Goal: Transaction & Acquisition: Purchase product/service

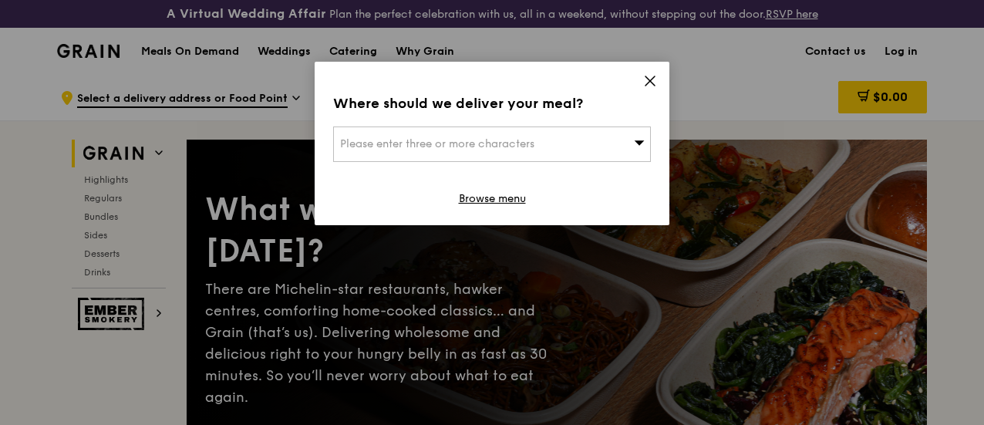
drag, startPoint x: 649, startPoint y: 78, endPoint x: 650, endPoint y: 152, distance: 74.0
click at [649, 78] on icon at bounding box center [650, 81] width 14 height 14
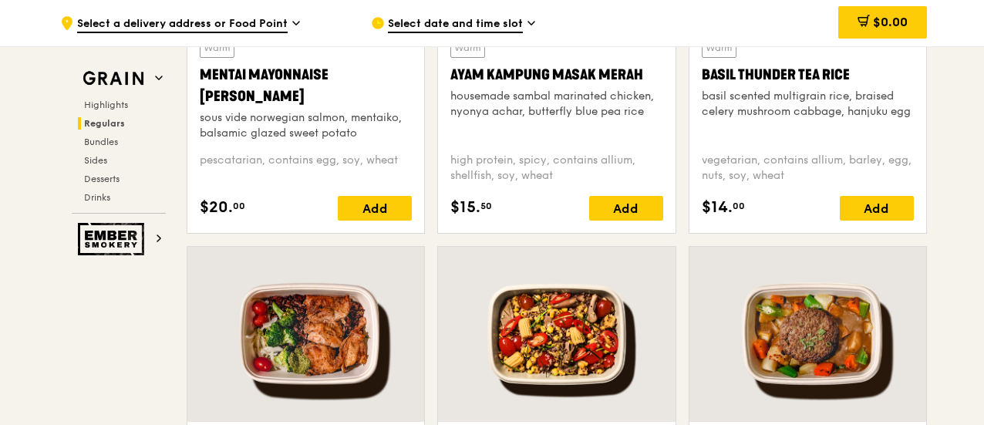
scroll to position [1542, 0]
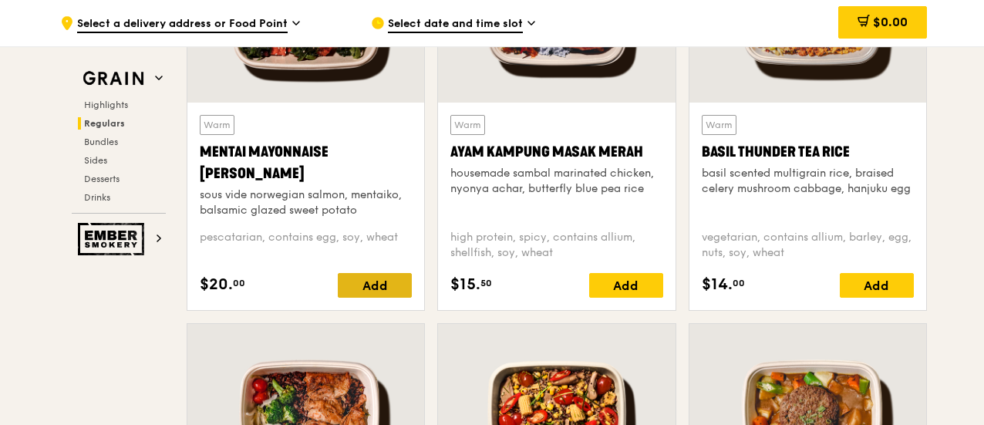
click at [369, 297] on div "Add" at bounding box center [375, 285] width 74 height 25
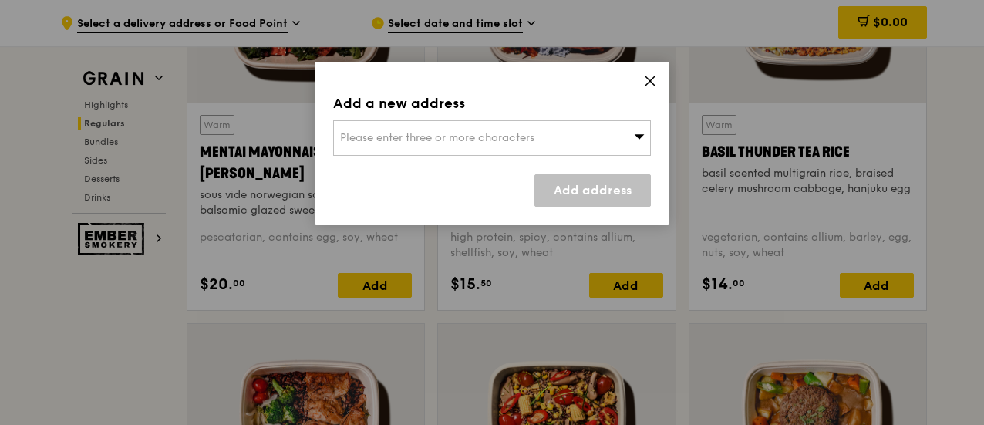
click at [374, 140] on span "Please enter three or more characters" at bounding box center [437, 137] width 194 height 13
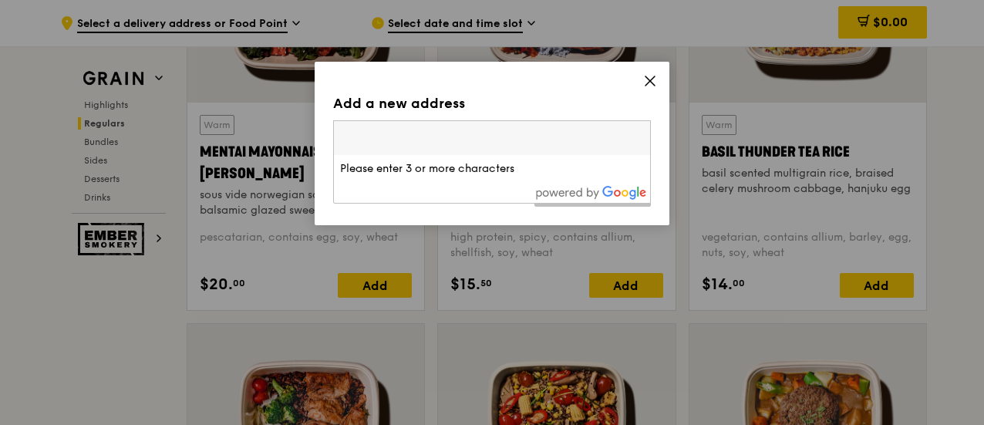
paste input "Department of Strategy and Policy [GEOGRAPHIC_DATA] [PERSON_NAME] Building, [ST…"
type input "Department of Strategy and Policy [GEOGRAPHIC_DATA] [PERSON_NAME] Building, [ST…"
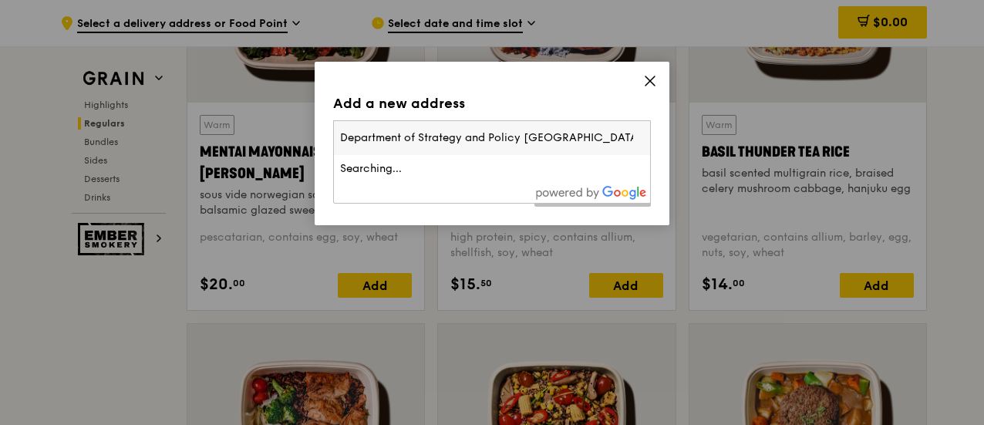
scroll to position [0, 464]
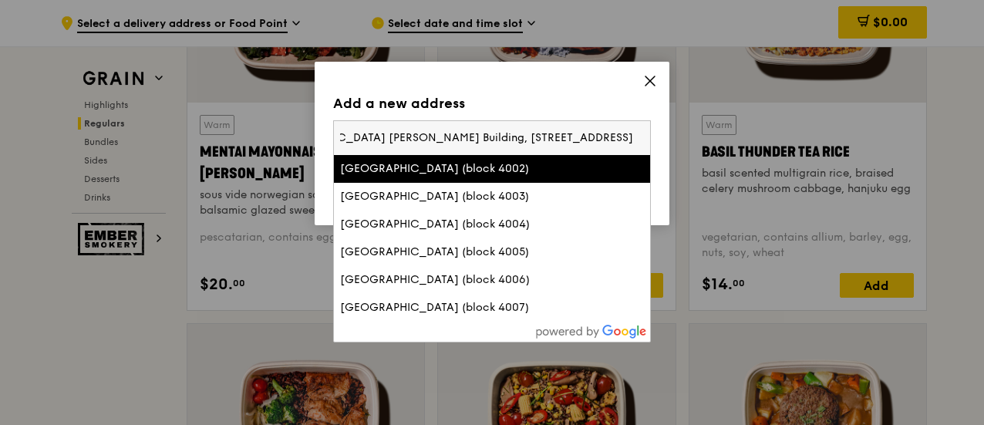
drag, startPoint x: 404, startPoint y: 137, endPoint x: 522, endPoint y: 143, distance: 118.2
click at [406, 137] on input "Department of Strategy and Policy [GEOGRAPHIC_DATA] [PERSON_NAME] Building, [ST…" at bounding box center [492, 138] width 316 height 34
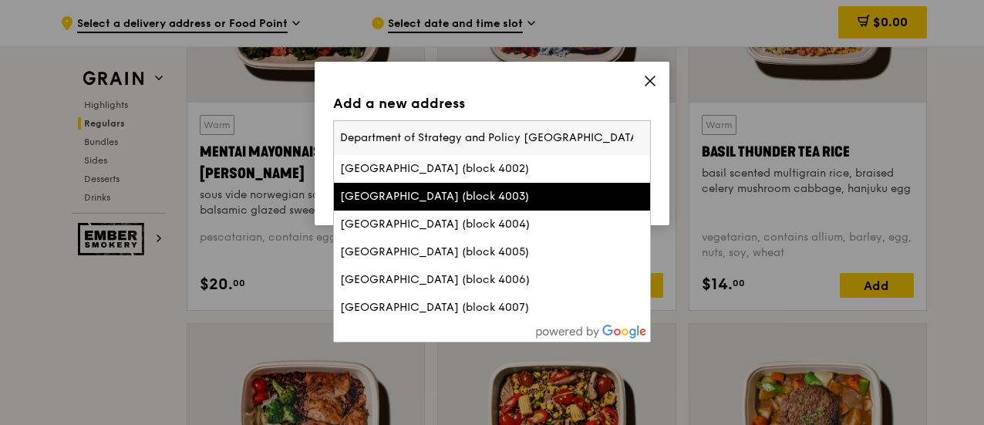
drag, startPoint x: 523, startPoint y: 137, endPoint x: 284, endPoint y: 129, distance: 239.2
click at [284, 129] on div "Add a new address Please enter three or more characters Department of Strategy …" at bounding box center [492, 212] width 984 height 425
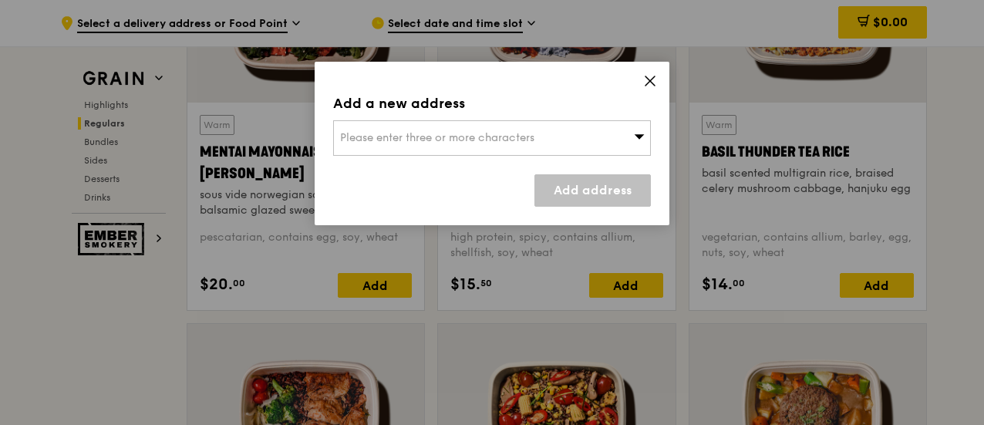
drag, startPoint x: 396, startPoint y: 137, endPoint x: 356, endPoint y: 140, distance: 40.2
click at [356, 140] on div "Please enter three or more characters" at bounding box center [492, 137] width 318 height 35
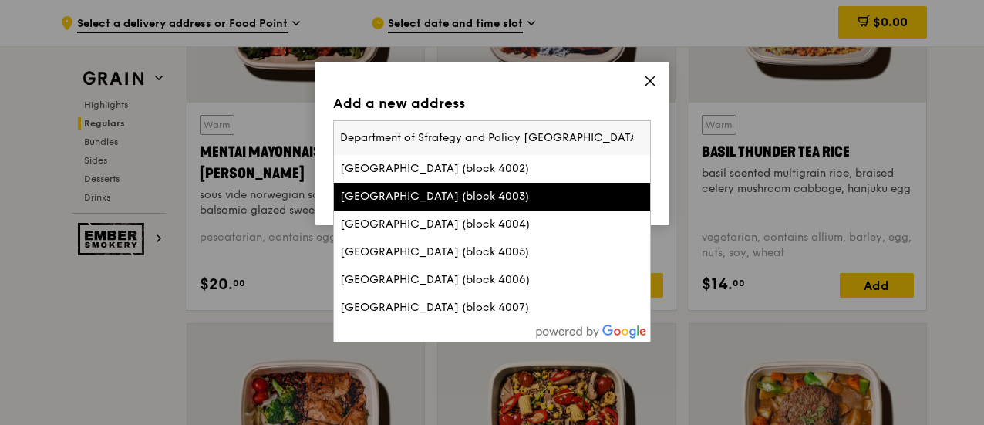
scroll to position [0, 464]
drag, startPoint x: 343, startPoint y: 139, endPoint x: 443, endPoint y: 163, distance: 103.1
click at [343, 138] on input "Department of Strategy and Policy [GEOGRAPHIC_DATA] [PERSON_NAME] Building, [ST…" at bounding box center [492, 138] width 316 height 34
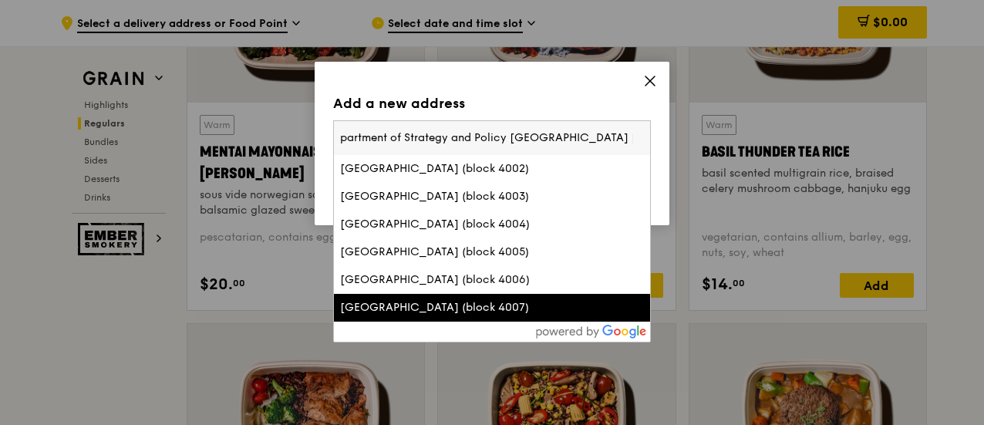
scroll to position [0, 0]
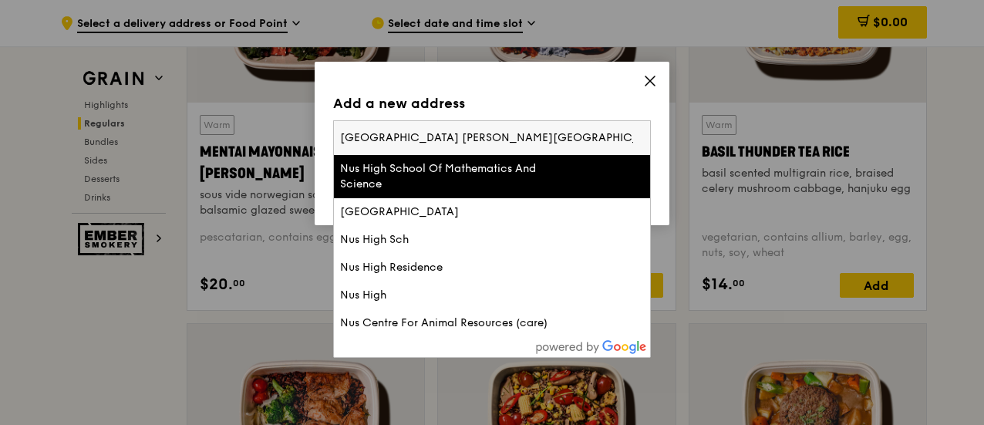
click at [480, 138] on input "[GEOGRAPHIC_DATA] [PERSON_NAME][GEOGRAPHIC_DATA], BIZ1, #06-[GEOGRAPHIC_DATA]" at bounding box center [492, 138] width 316 height 34
drag, startPoint x: 625, startPoint y: 140, endPoint x: 639, endPoint y: 157, distance: 21.3
click at [628, 146] on input "[GEOGRAPHIC_DATA] [PERSON_NAME] Building, [STREET_ADDRESS]" at bounding box center [492, 138] width 316 height 34
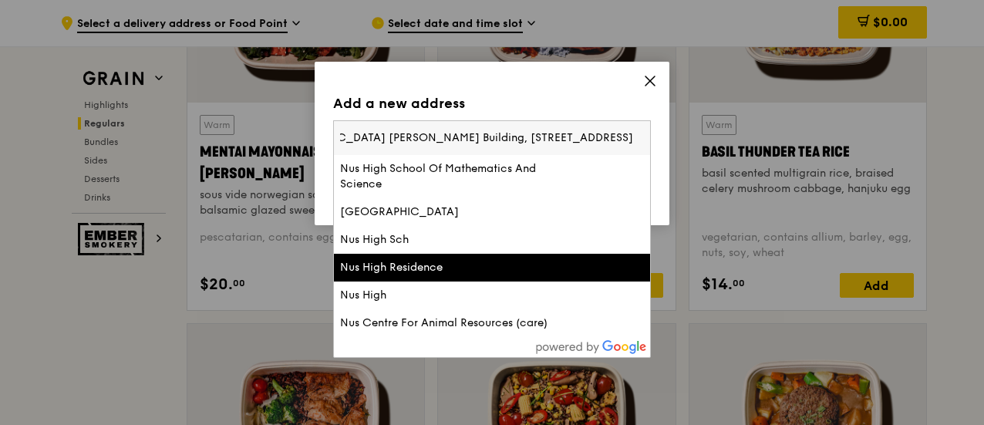
scroll to position [0, 381]
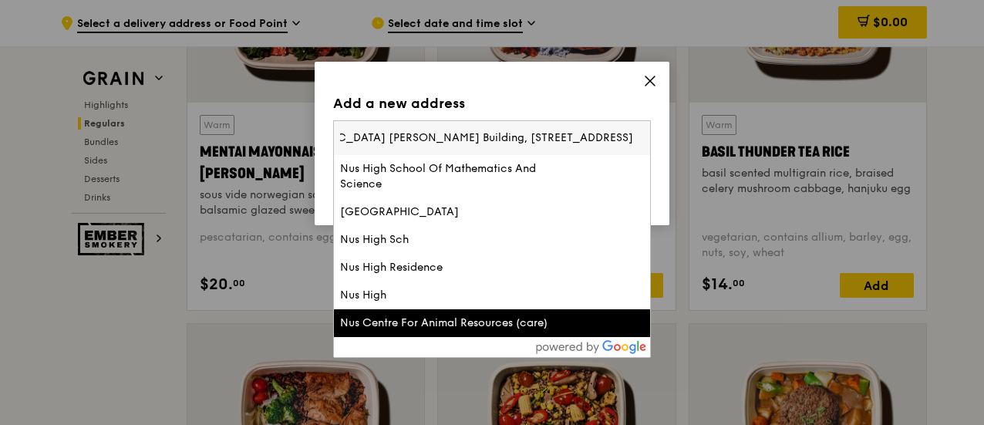
type input "[GEOGRAPHIC_DATA] [PERSON_NAME] Building, [STREET_ADDRESS]"
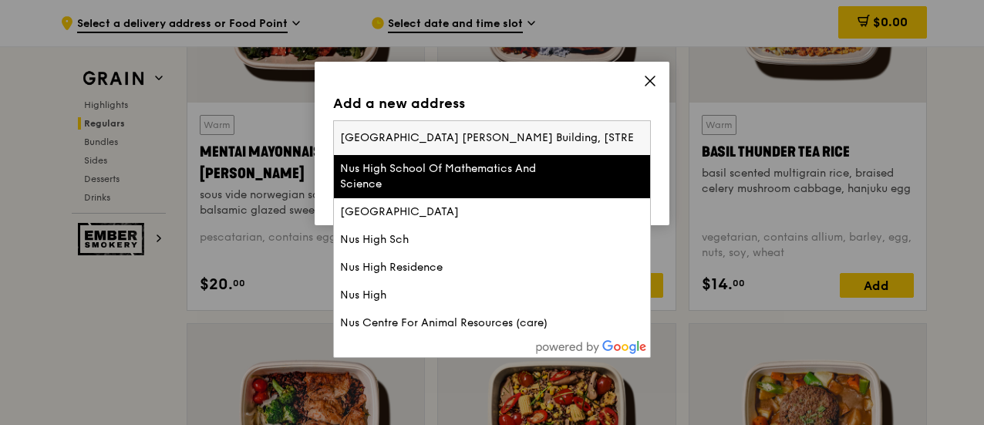
click at [416, 138] on input "[GEOGRAPHIC_DATA] [PERSON_NAME] Building, [STREET_ADDRESS]" at bounding box center [492, 138] width 316 height 34
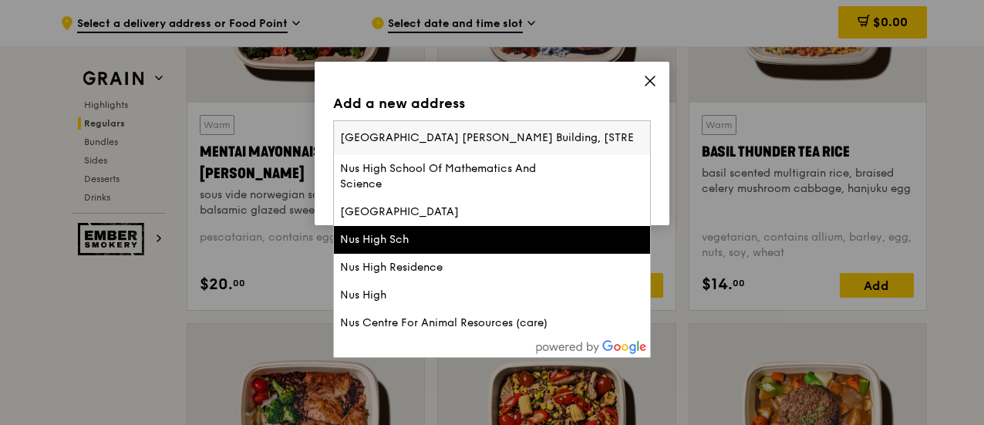
scroll to position [1697, 0]
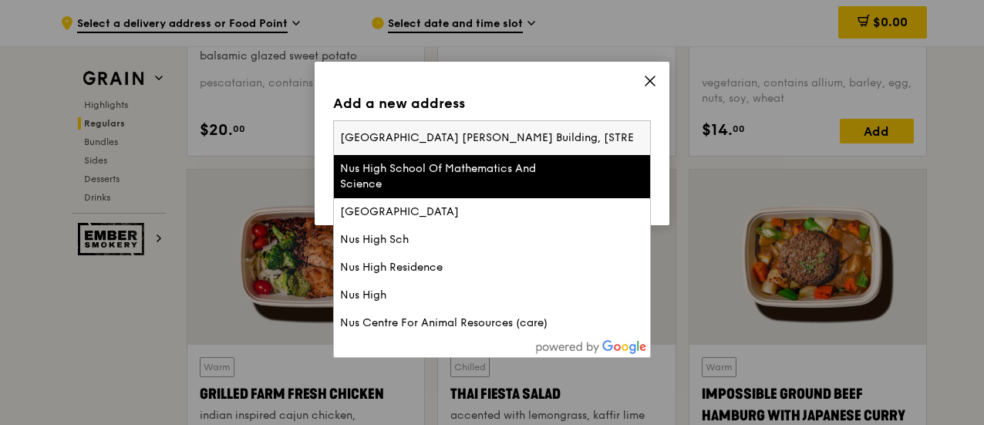
click at [541, 101] on div "Add a new address" at bounding box center [492, 104] width 318 height 22
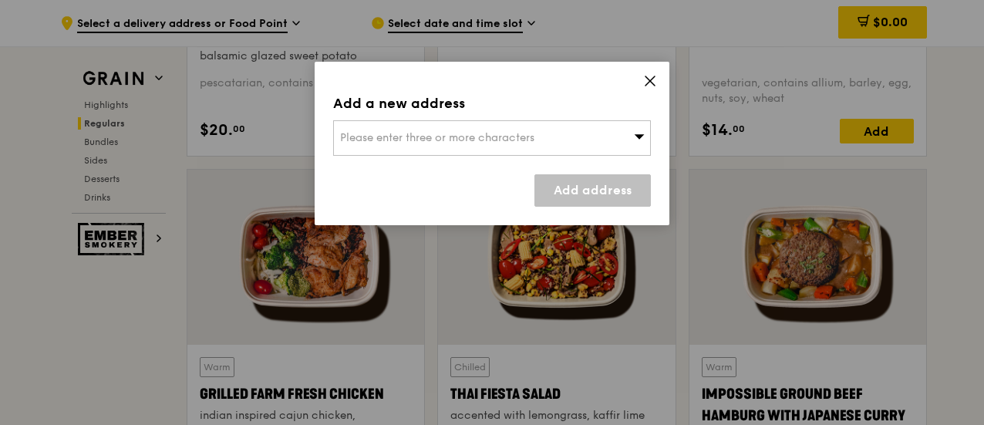
click at [525, 135] on span "Please enter three or more characters" at bounding box center [437, 137] width 194 height 13
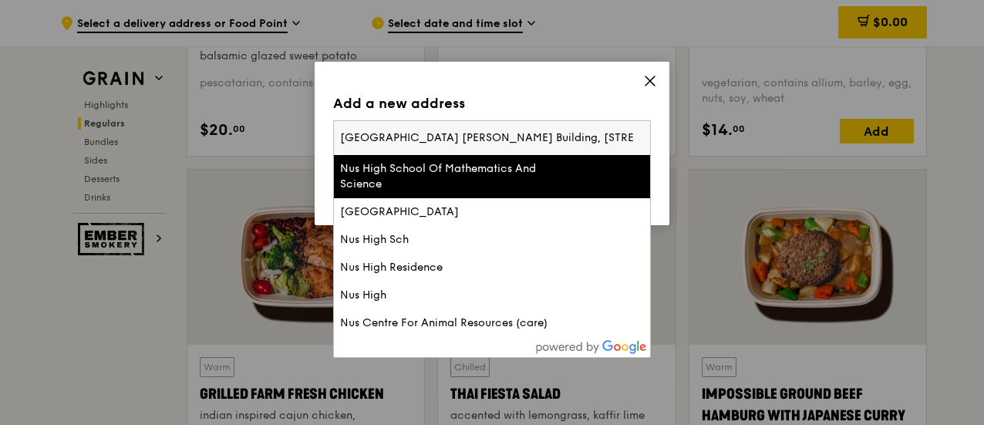
scroll to position [0, 381]
drag, startPoint x: 440, startPoint y: 138, endPoint x: 367, endPoint y: 138, distance: 72.5
click at [364, 138] on input "[GEOGRAPHIC_DATA] [PERSON_NAME] Building, [STREET_ADDRESS]" at bounding box center [492, 138] width 316 height 34
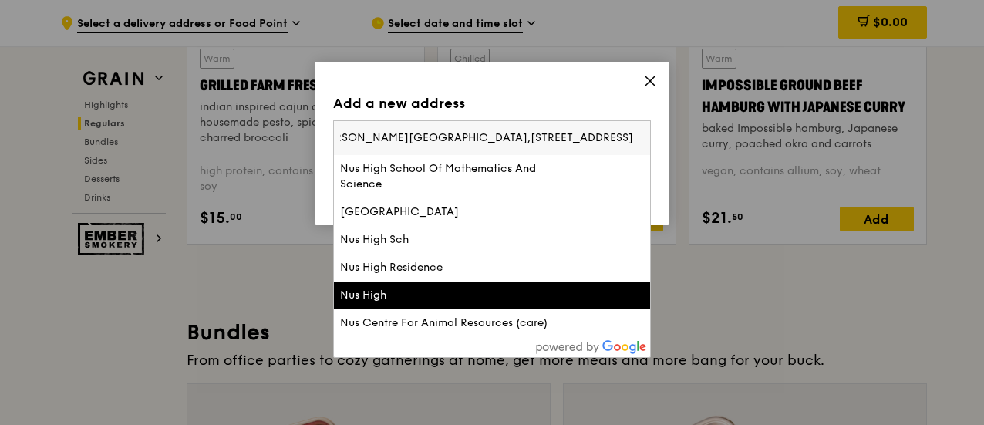
scroll to position [1774, 0]
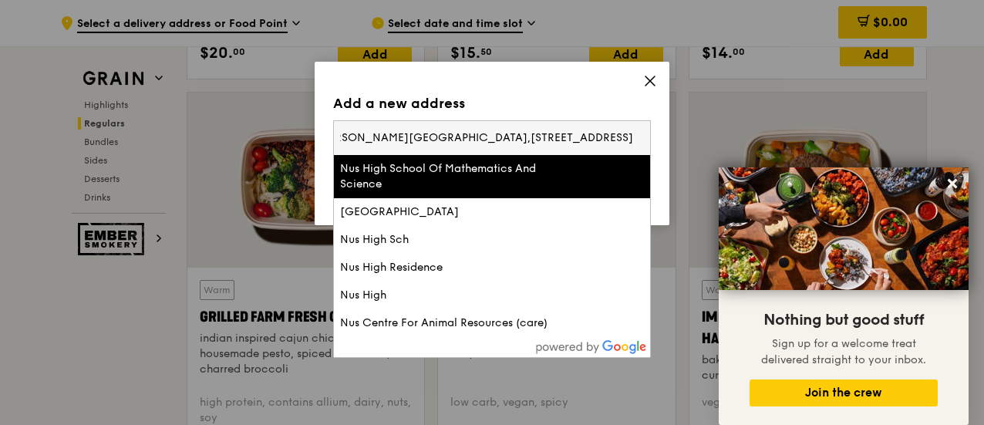
click at [541, 141] on input "[GEOGRAPHIC_DATA] [PERSON_NAME][GEOGRAPHIC_DATA],[STREET_ADDRESS]" at bounding box center [492, 138] width 316 height 34
click at [438, 138] on input "[GEOGRAPHIC_DATA] [PERSON_NAME][GEOGRAPHIC_DATA],[STREET_ADDRESS]" at bounding box center [492, 138] width 316 height 34
type input "[GEOGRAPHIC_DATA] [PERSON_NAME][GEOGRAPHIC_DATA], [STREET_ADDRESS]"
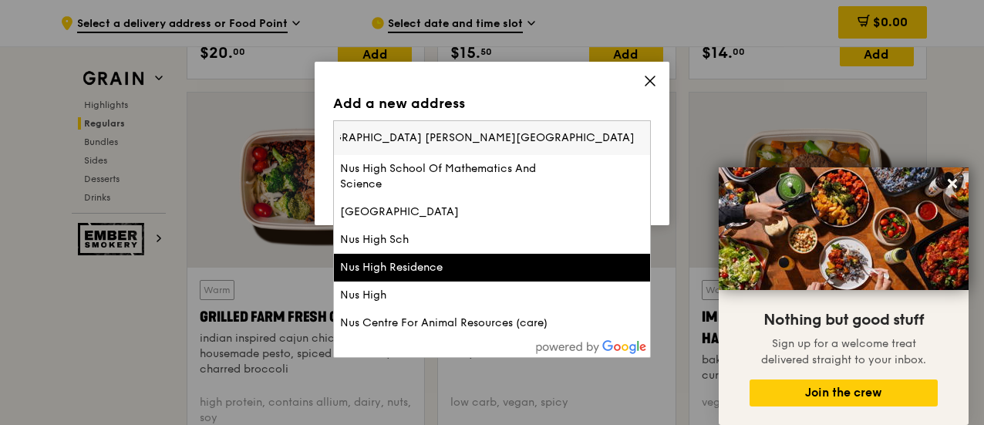
scroll to position [0, 0]
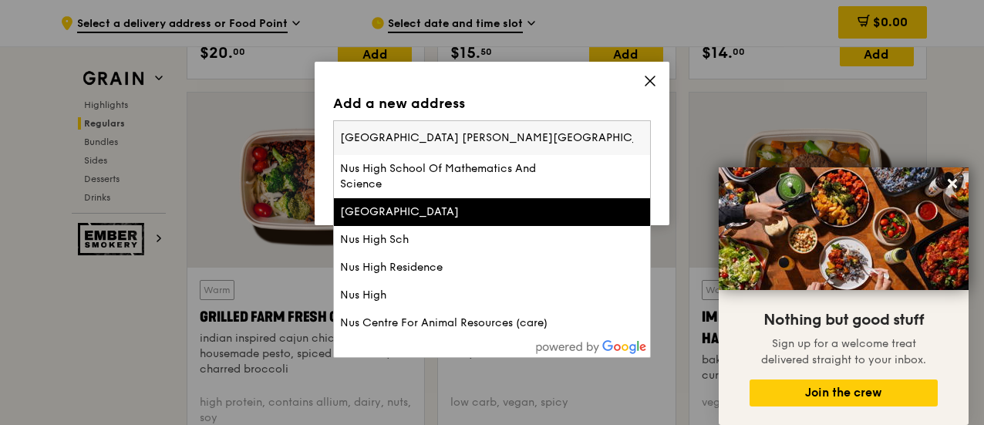
drag, startPoint x: 620, startPoint y: 137, endPoint x: 284, endPoint y: 117, distance: 336.9
click at [284, 117] on div "Add a new address Please enter three or more characters [GEOGRAPHIC_DATA] [PERS…" at bounding box center [492, 212] width 984 height 425
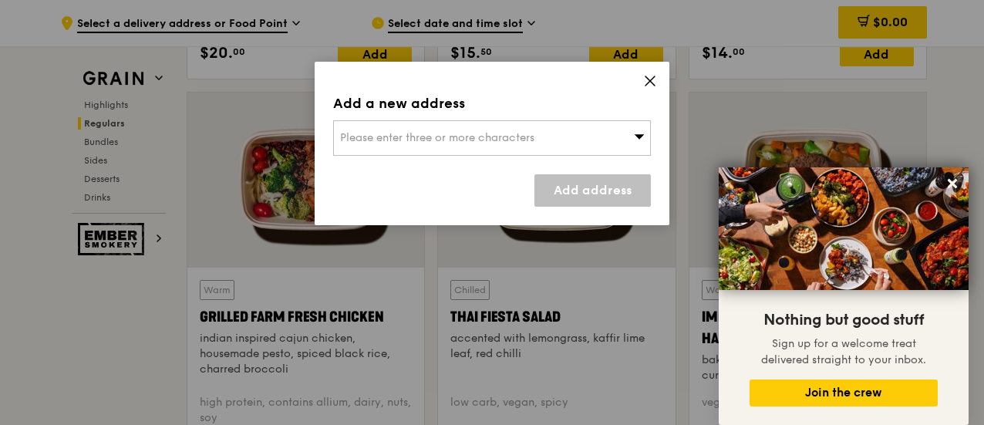
click at [511, 135] on span "Please enter three or more characters" at bounding box center [437, 137] width 194 height 13
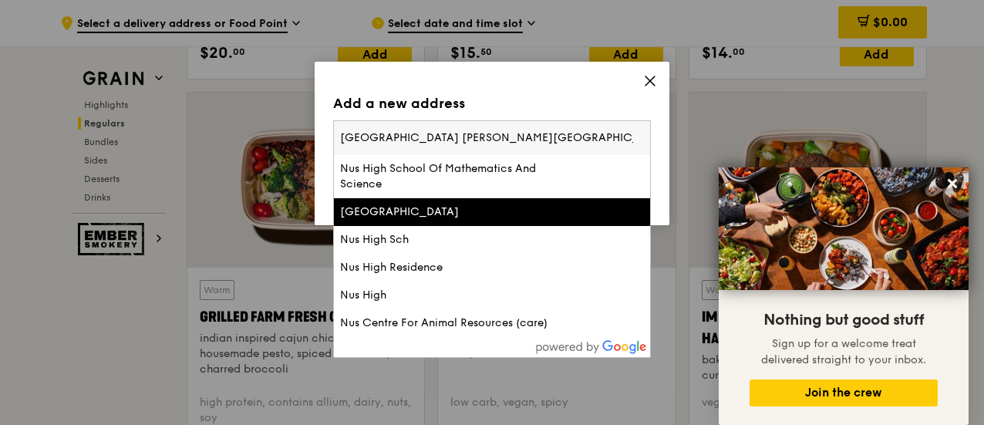
scroll to position [0, 312]
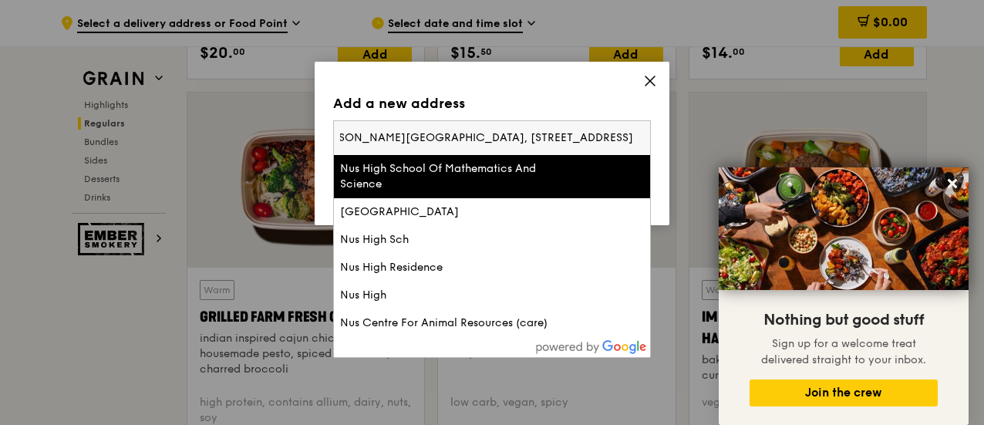
click at [363, 134] on input "[GEOGRAPHIC_DATA] [PERSON_NAME][GEOGRAPHIC_DATA], [STREET_ADDRESS]" at bounding box center [492, 138] width 316 height 34
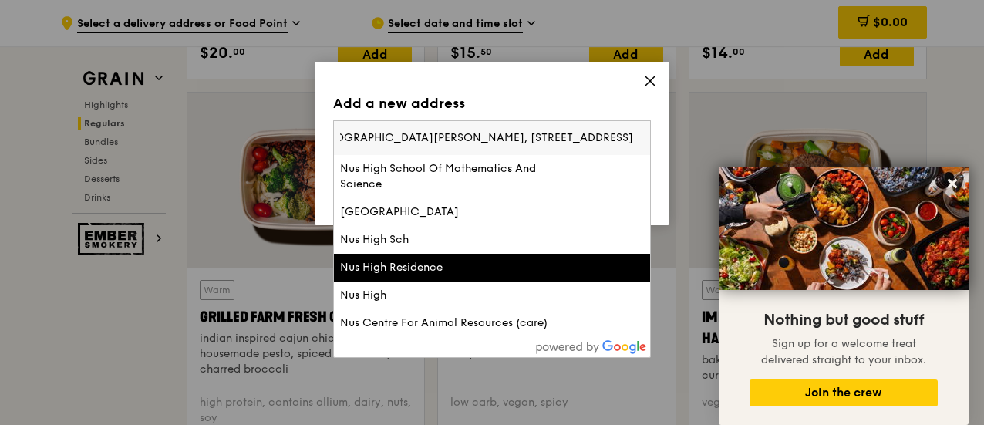
scroll to position [1851, 0]
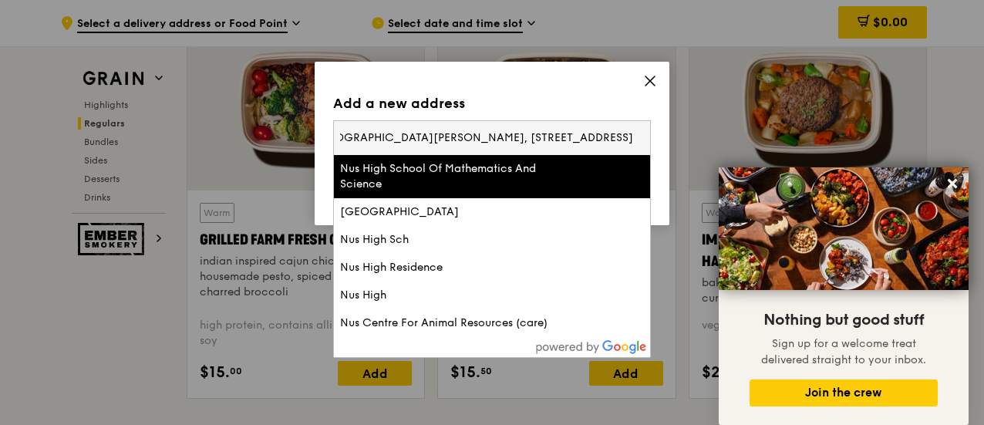
type input "[GEOGRAPHIC_DATA][PERSON_NAME], [STREET_ADDRESS]"
click at [555, 95] on div "Add a new address" at bounding box center [492, 104] width 318 height 22
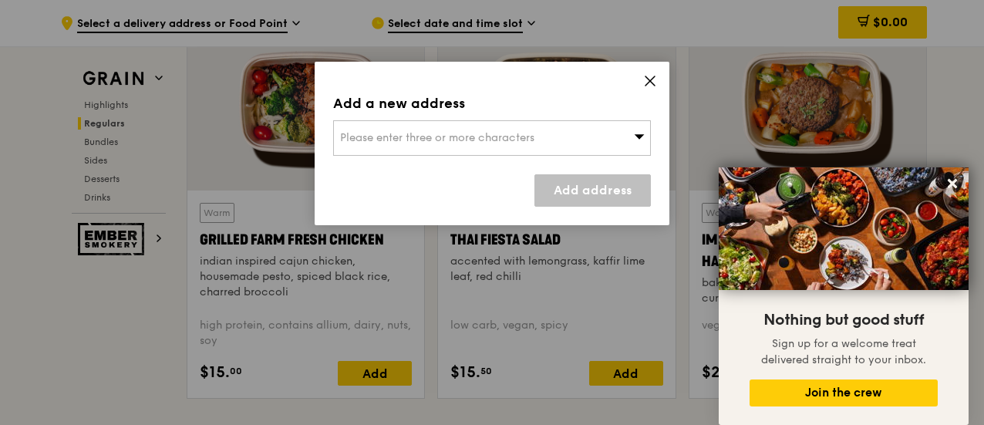
click at [649, 77] on icon at bounding box center [650, 81] width 14 height 14
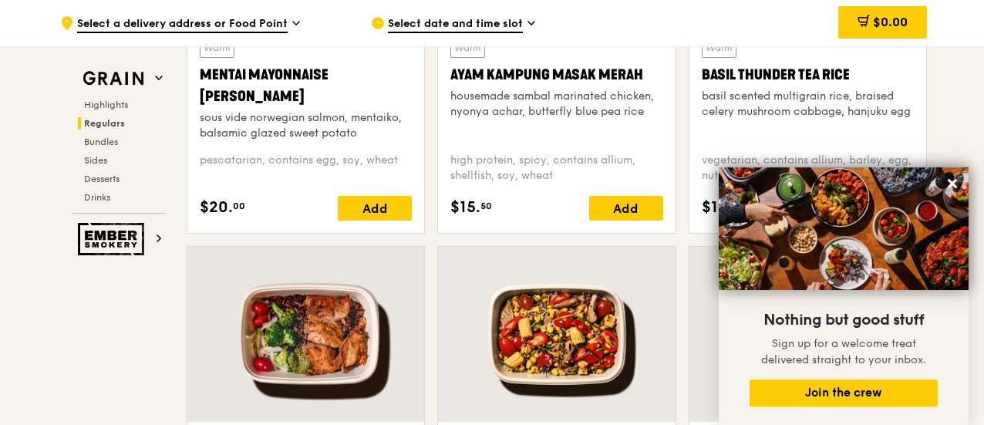
scroll to position [1465, 0]
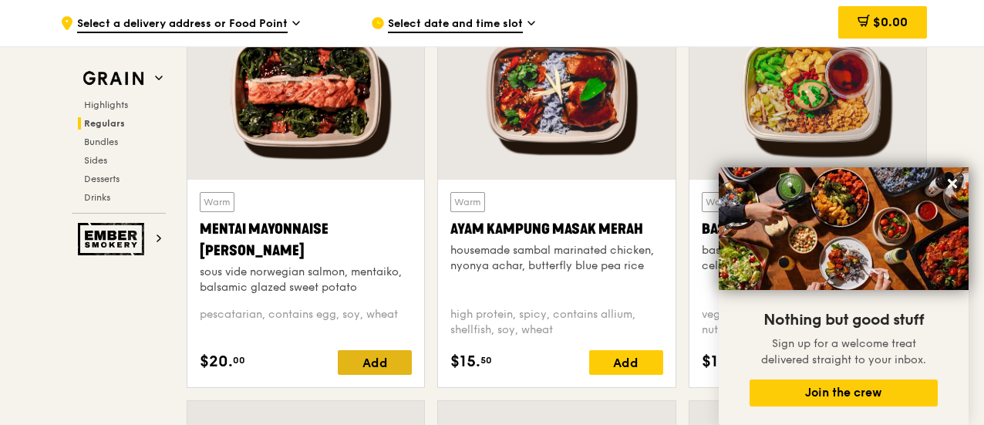
click at [366, 373] on div "Add" at bounding box center [375, 362] width 74 height 25
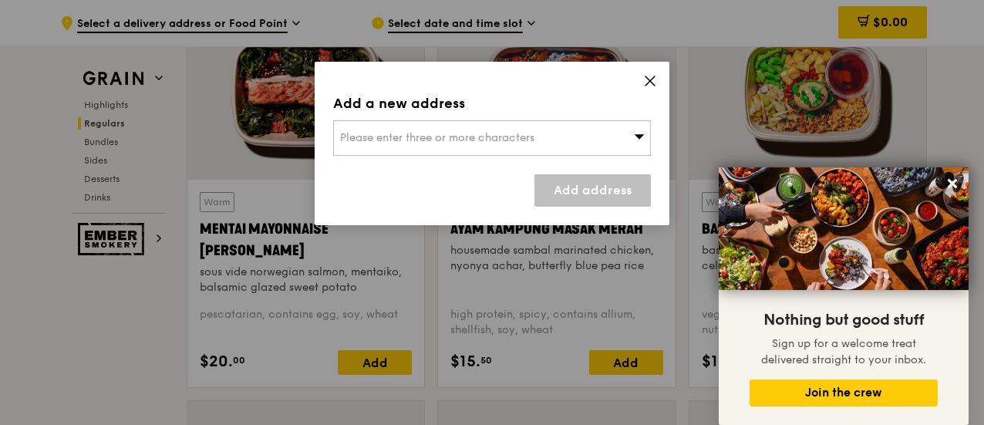
click at [588, 189] on link "Add address" at bounding box center [592, 190] width 116 height 32
click at [465, 137] on span "Please enter three or more characters" at bounding box center [437, 137] width 194 height 13
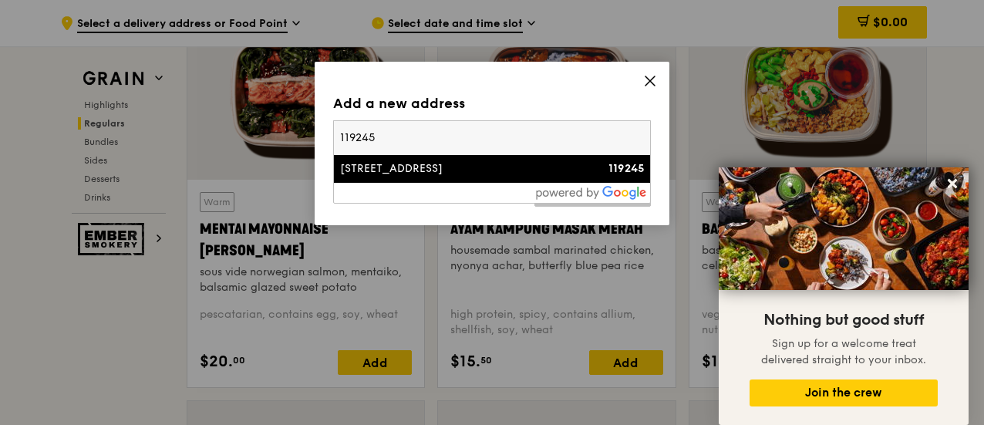
type input "119245"
click at [388, 167] on div "[STREET_ADDRESS]" at bounding box center [454, 168] width 228 height 15
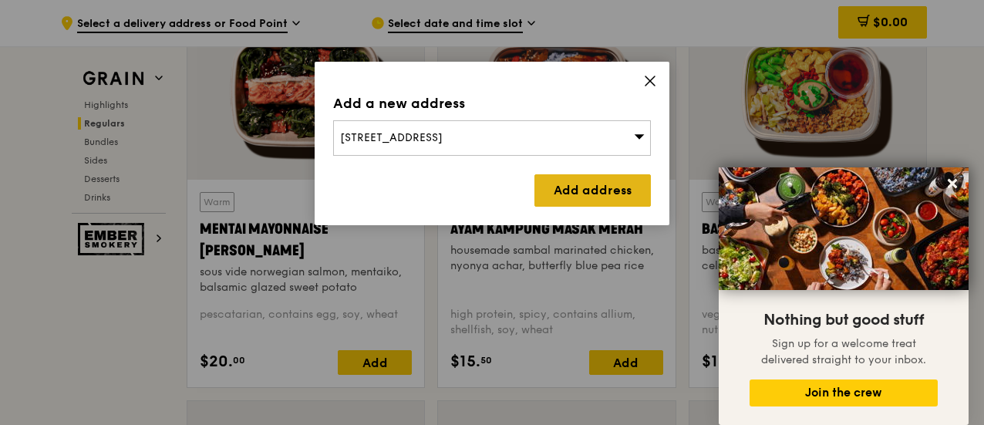
click at [619, 190] on link "Add address" at bounding box center [592, 190] width 116 height 32
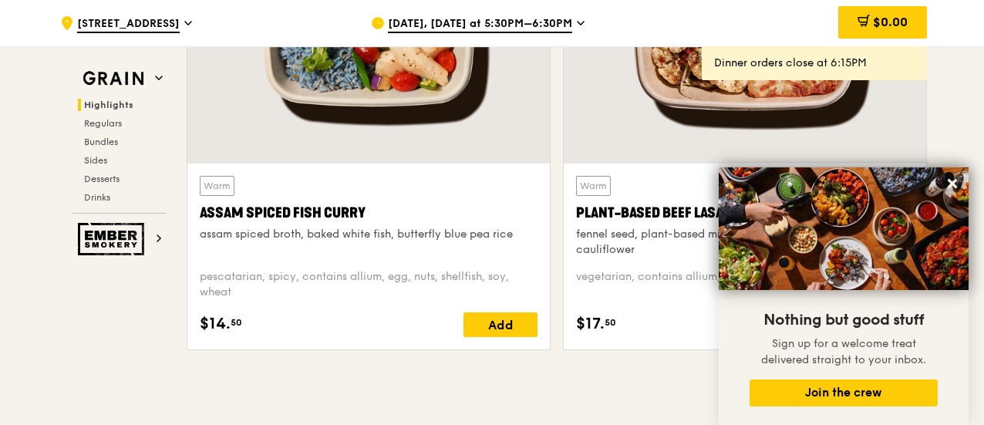
scroll to position [463, 0]
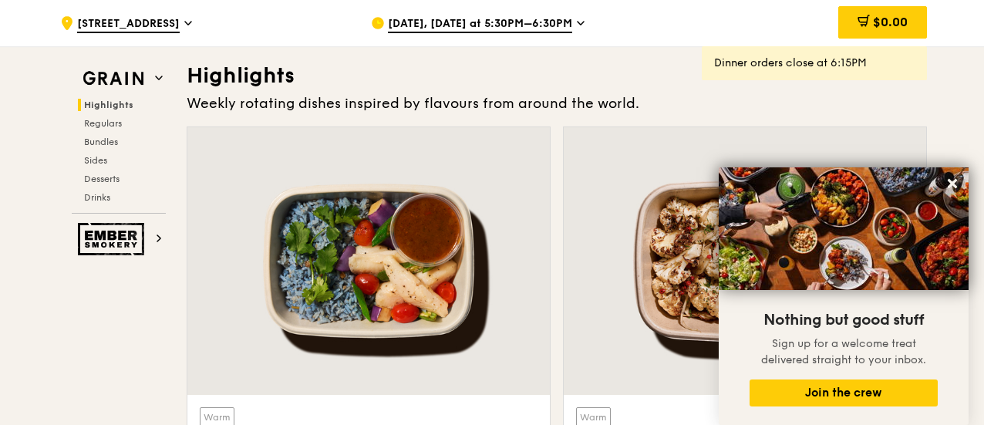
drag, startPoint x: 950, startPoint y: 184, endPoint x: 680, endPoint y: 229, distance: 273.6
click at [947, 184] on icon at bounding box center [953, 184] width 14 height 14
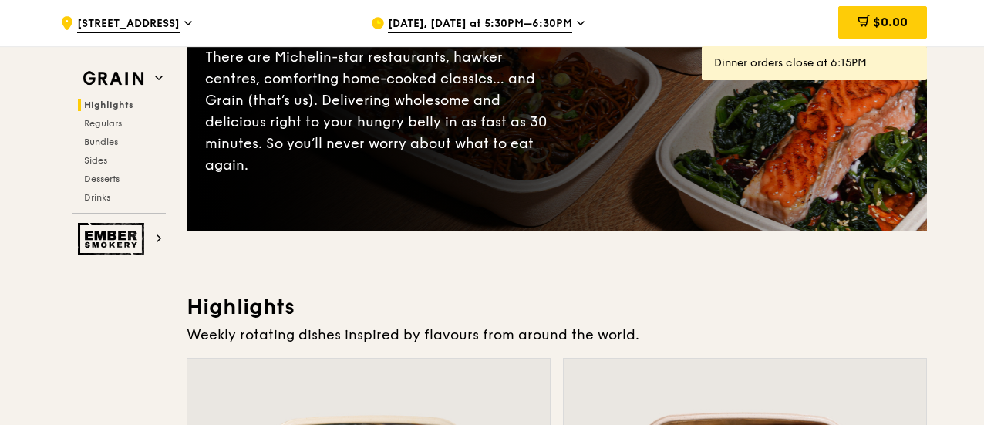
scroll to position [154, 0]
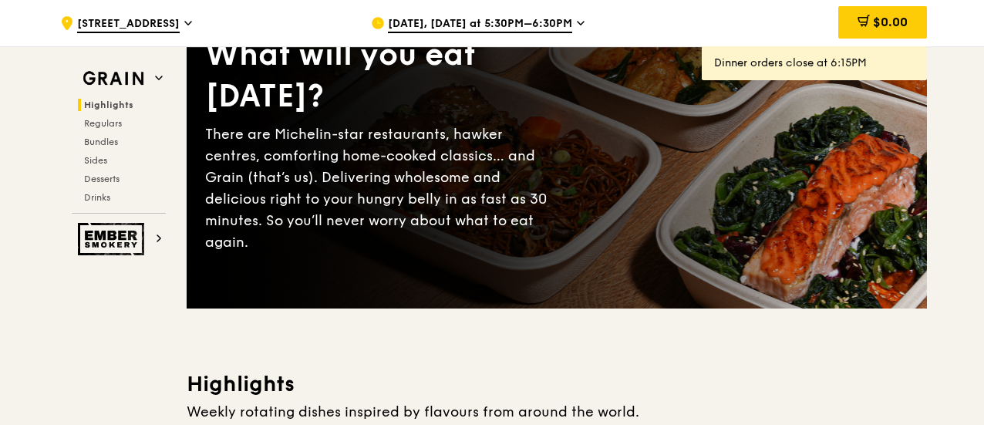
click at [518, 24] on span "[DATE], [DATE] at 5:30PM–6:30PM" at bounding box center [480, 24] width 184 height 17
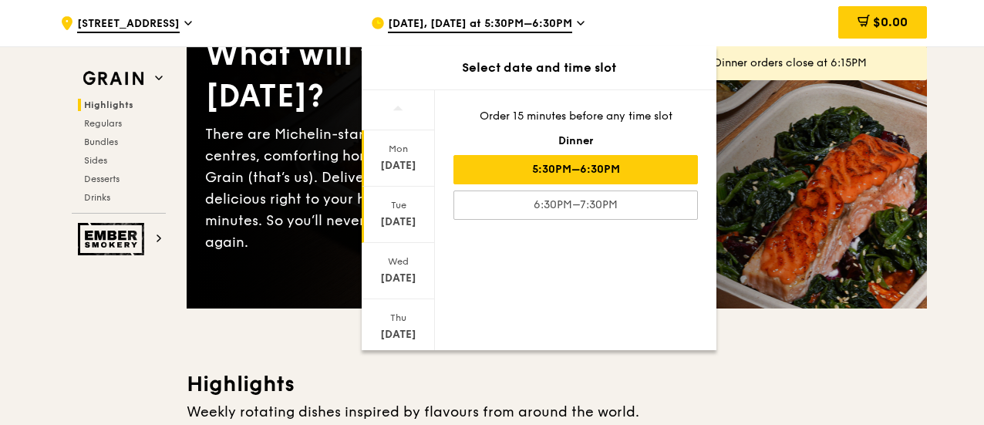
click at [400, 211] on div "[DATE]" at bounding box center [398, 215] width 73 height 56
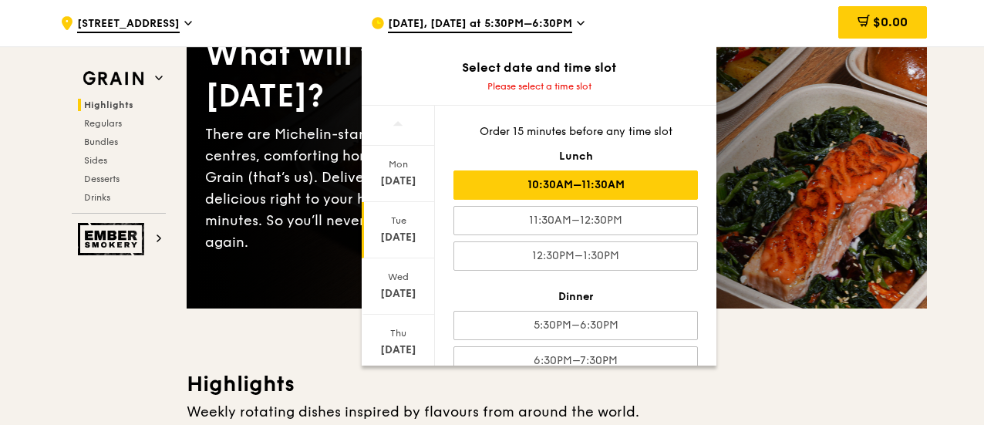
click at [612, 184] on div "10:30AM–11:30AM" at bounding box center [575, 184] width 244 height 29
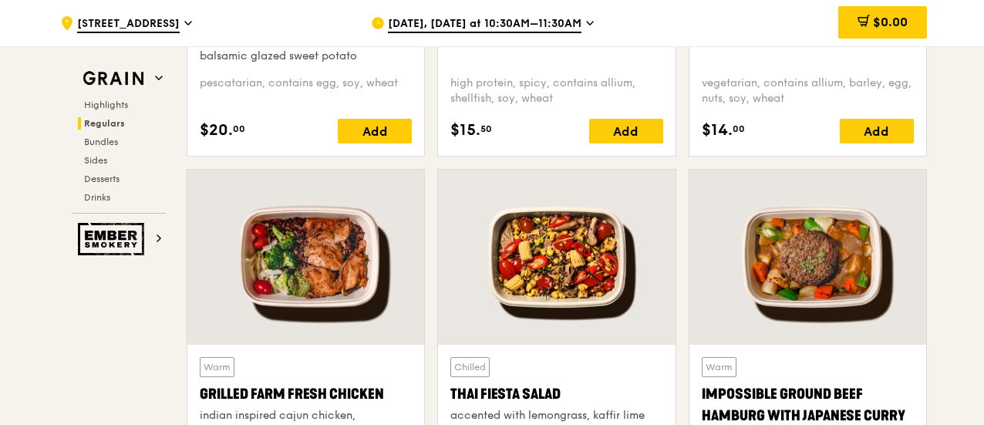
scroll to position [1620, 0]
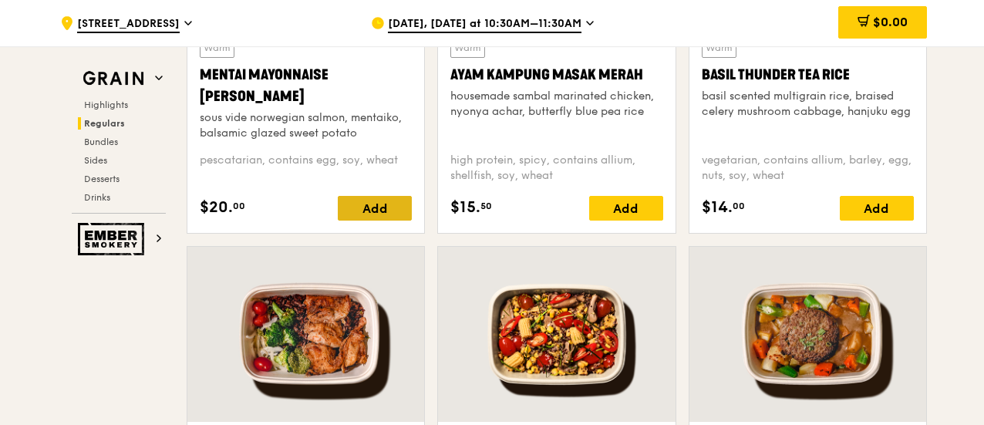
click at [373, 218] on div "Add" at bounding box center [375, 208] width 74 height 25
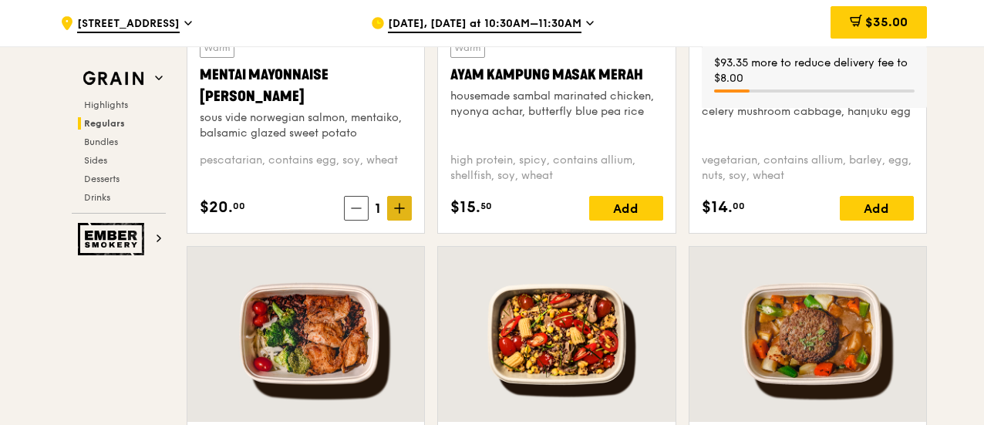
click at [403, 208] on icon at bounding box center [399, 208] width 9 height 0
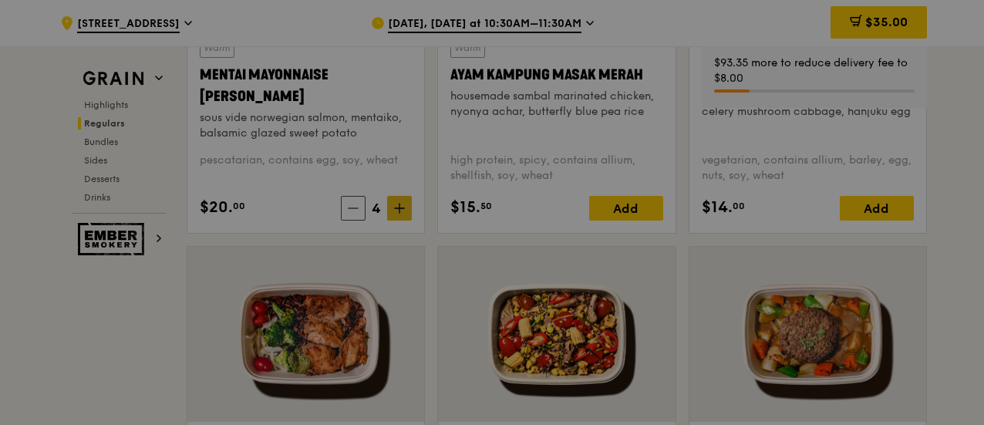
click at [403, 220] on div at bounding box center [492, 212] width 984 height 425
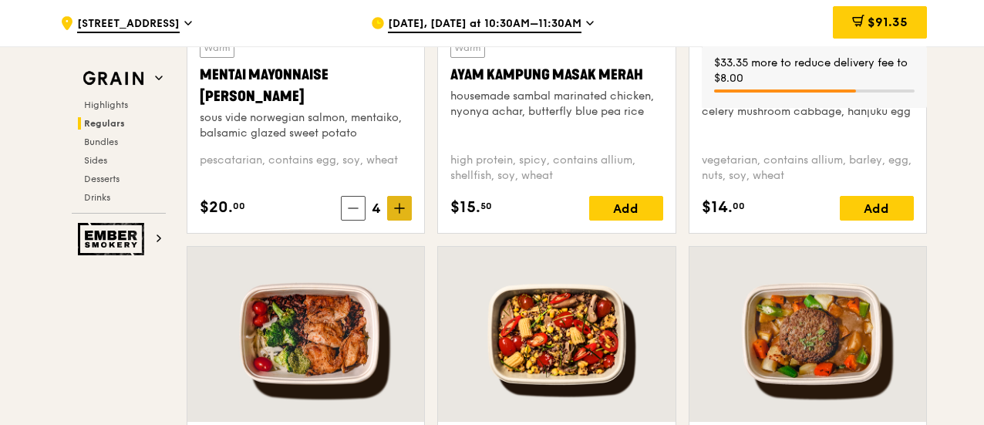
click at [400, 208] on icon at bounding box center [399, 208] width 9 height 0
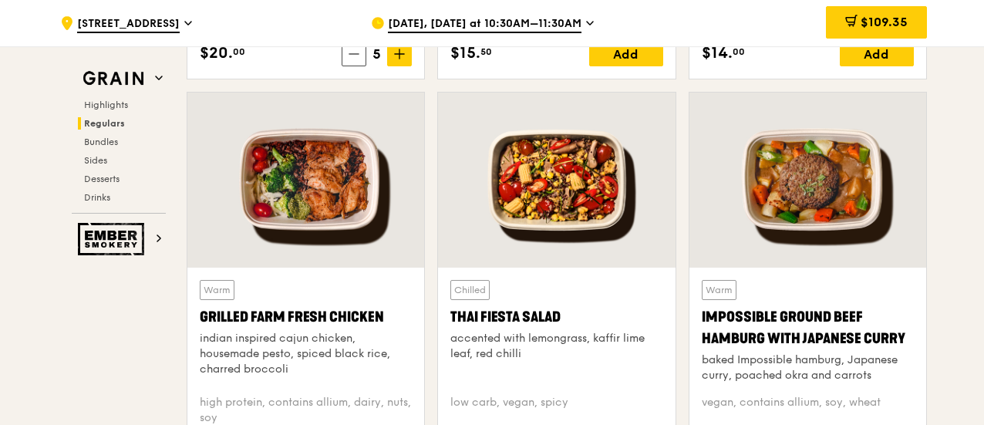
scroll to position [1928, 0]
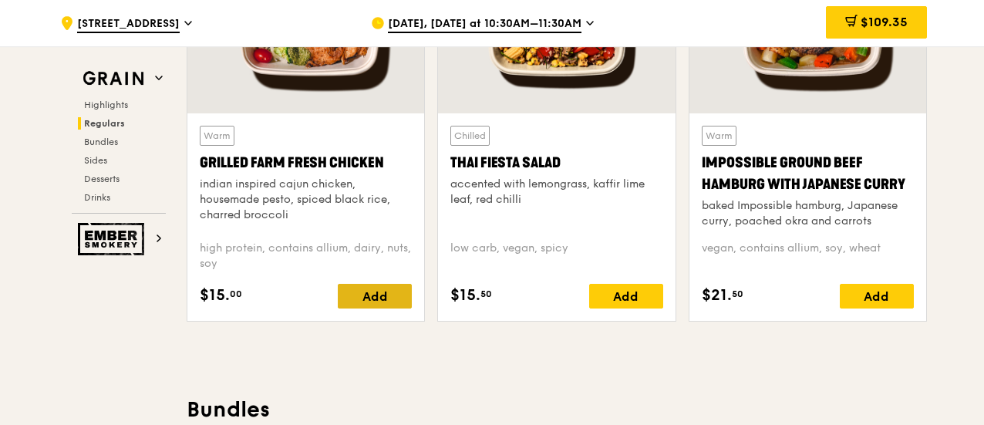
click at [383, 306] on div "Add" at bounding box center [375, 296] width 74 height 25
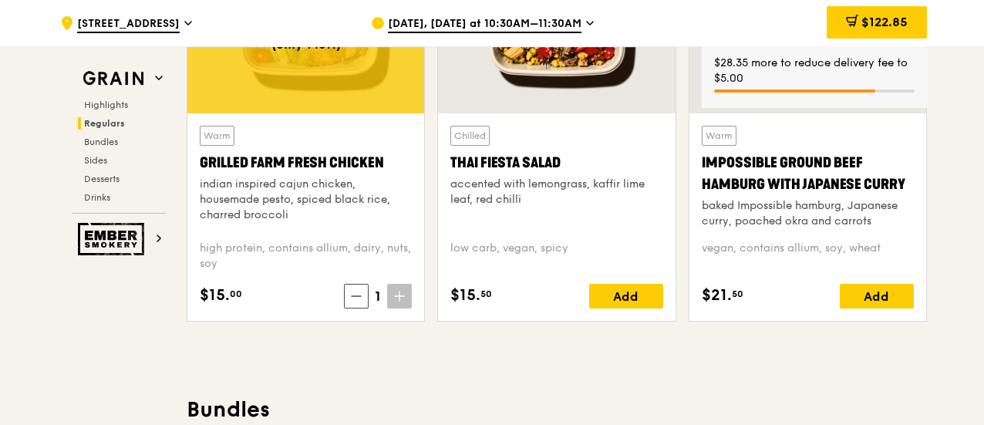
click at [413, 306] on div "Warm Grilled Farm Fresh Chicken indian inspired cajun chicken, housemade pesto,…" at bounding box center [305, 216] width 237 height 207
click at [396, 302] on icon at bounding box center [399, 296] width 11 height 11
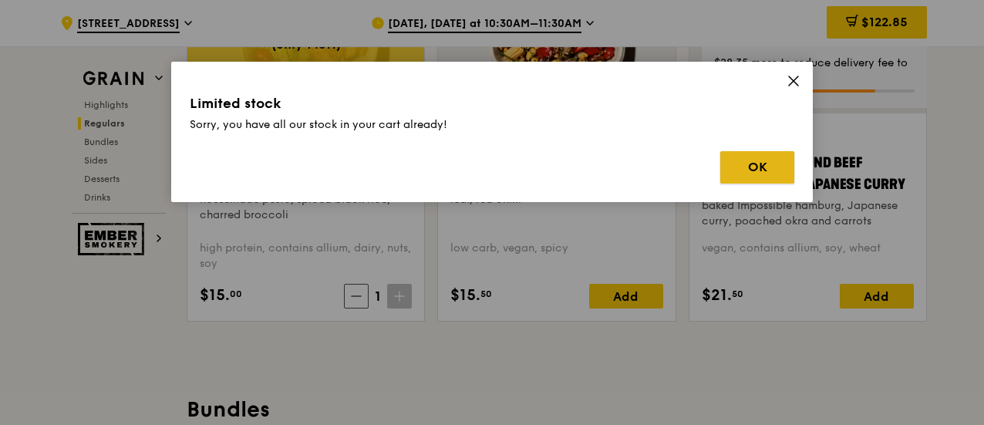
click at [768, 169] on button "OK" at bounding box center [757, 167] width 74 height 32
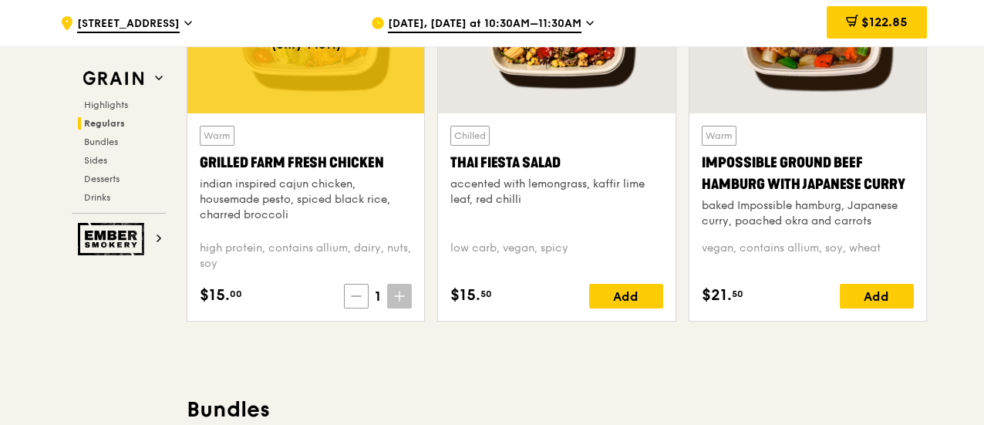
click at [356, 302] on icon at bounding box center [356, 296] width 11 height 11
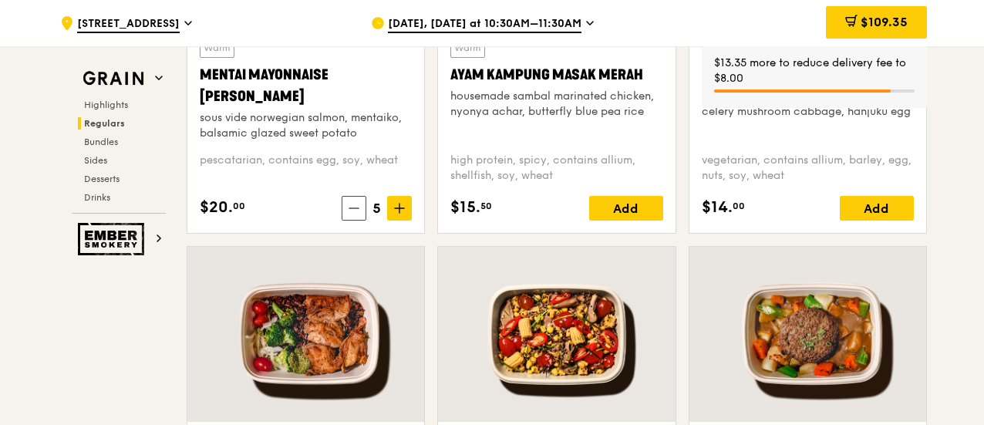
scroll to position [1542, 0]
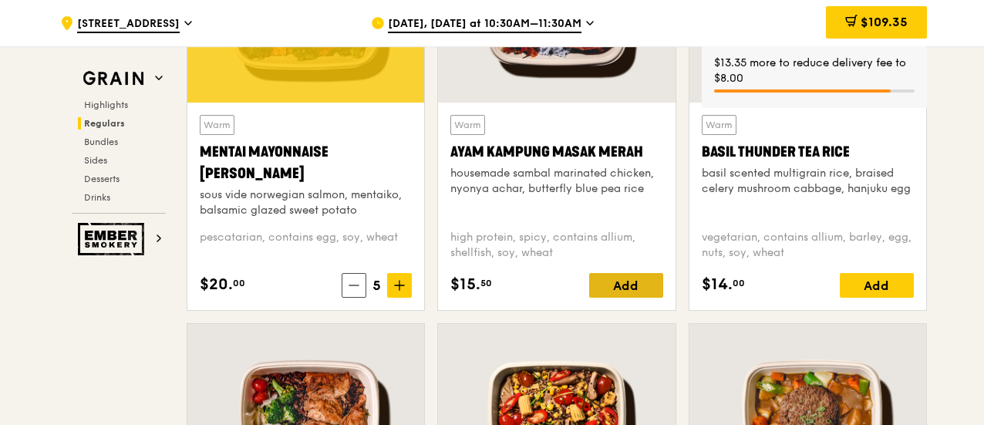
click at [642, 290] on div "Add" at bounding box center [626, 285] width 74 height 25
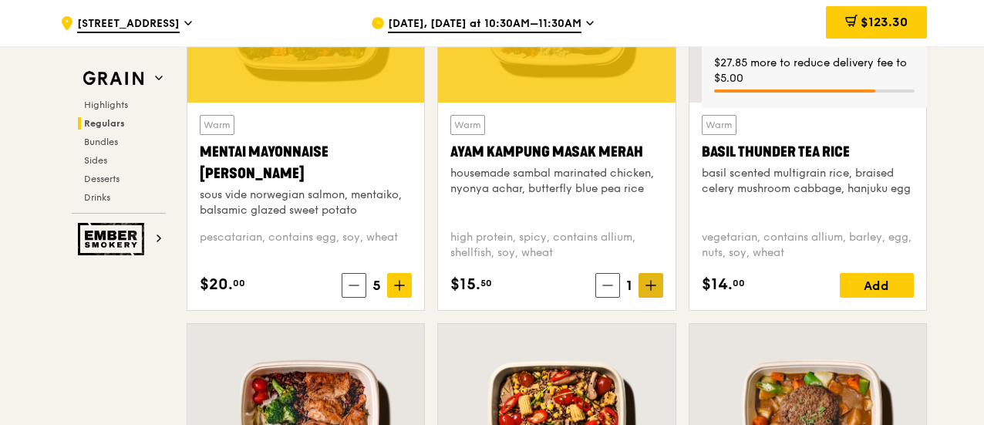
click at [651, 290] on icon at bounding box center [651, 285] width 0 height 9
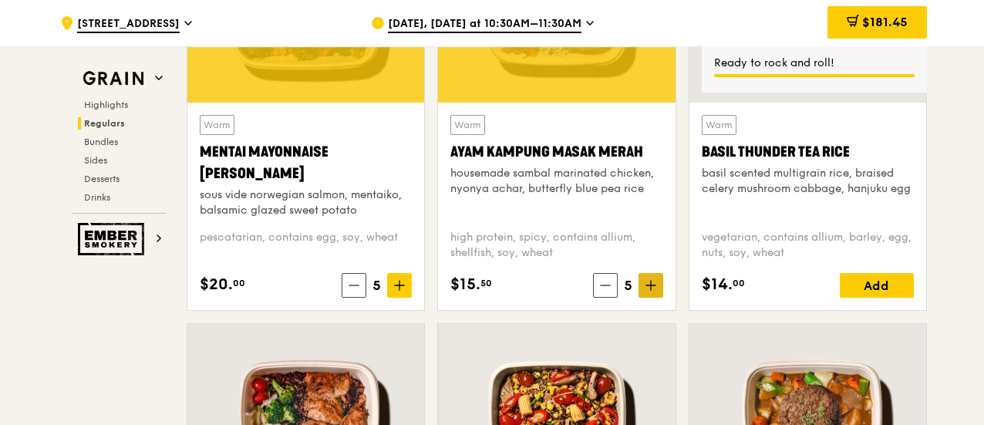
click at [650, 291] on icon at bounding box center [651, 285] width 11 height 11
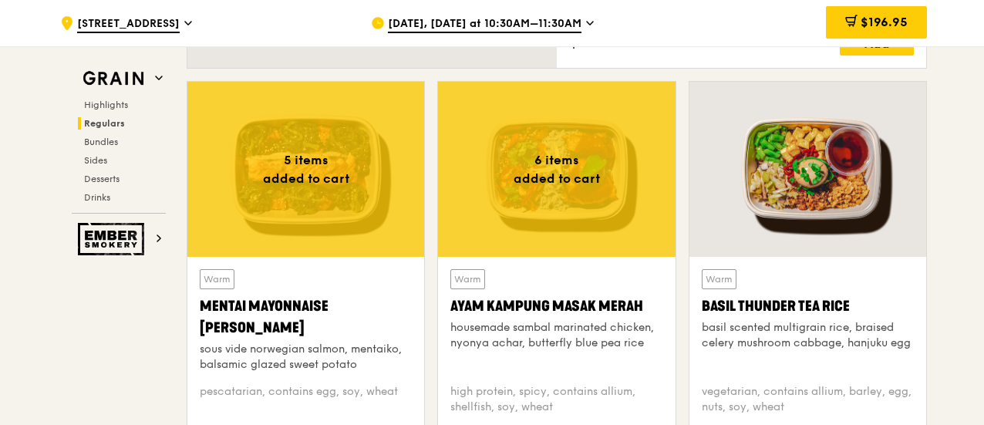
scroll to position [1465, 0]
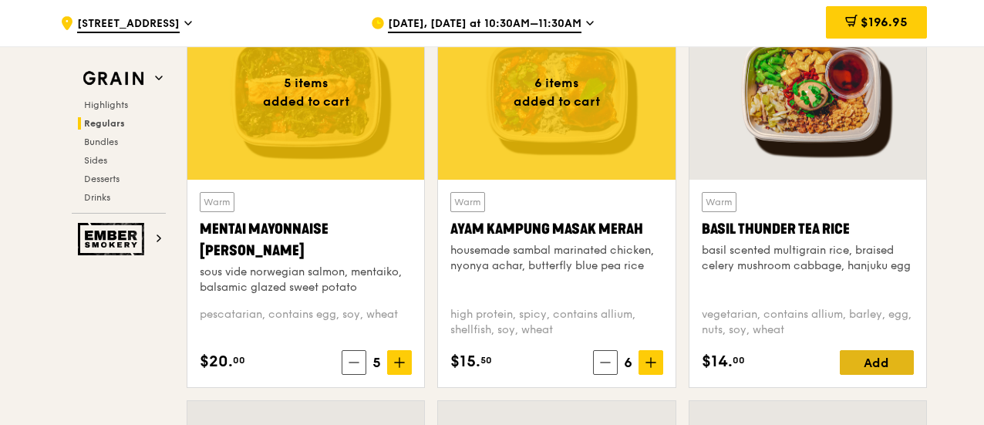
click at [876, 373] on div "Add" at bounding box center [877, 362] width 74 height 25
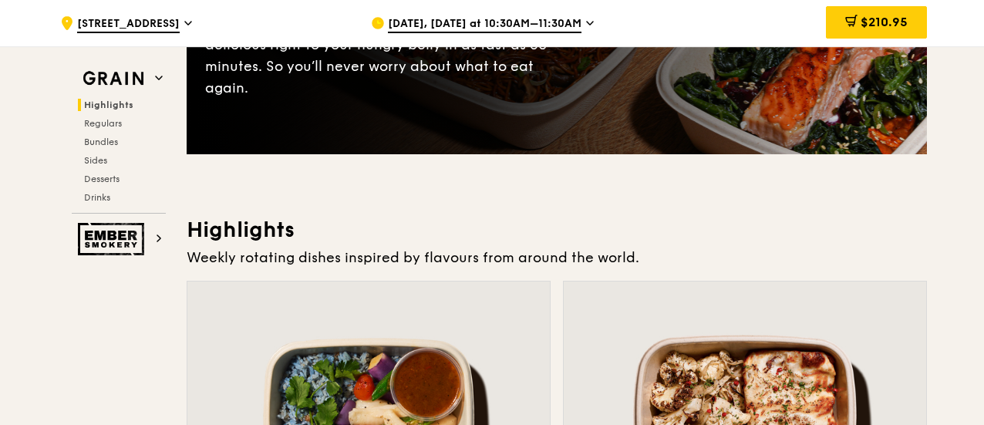
scroll to position [0, 0]
